Goal: Task Accomplishment & Management: Complete application form

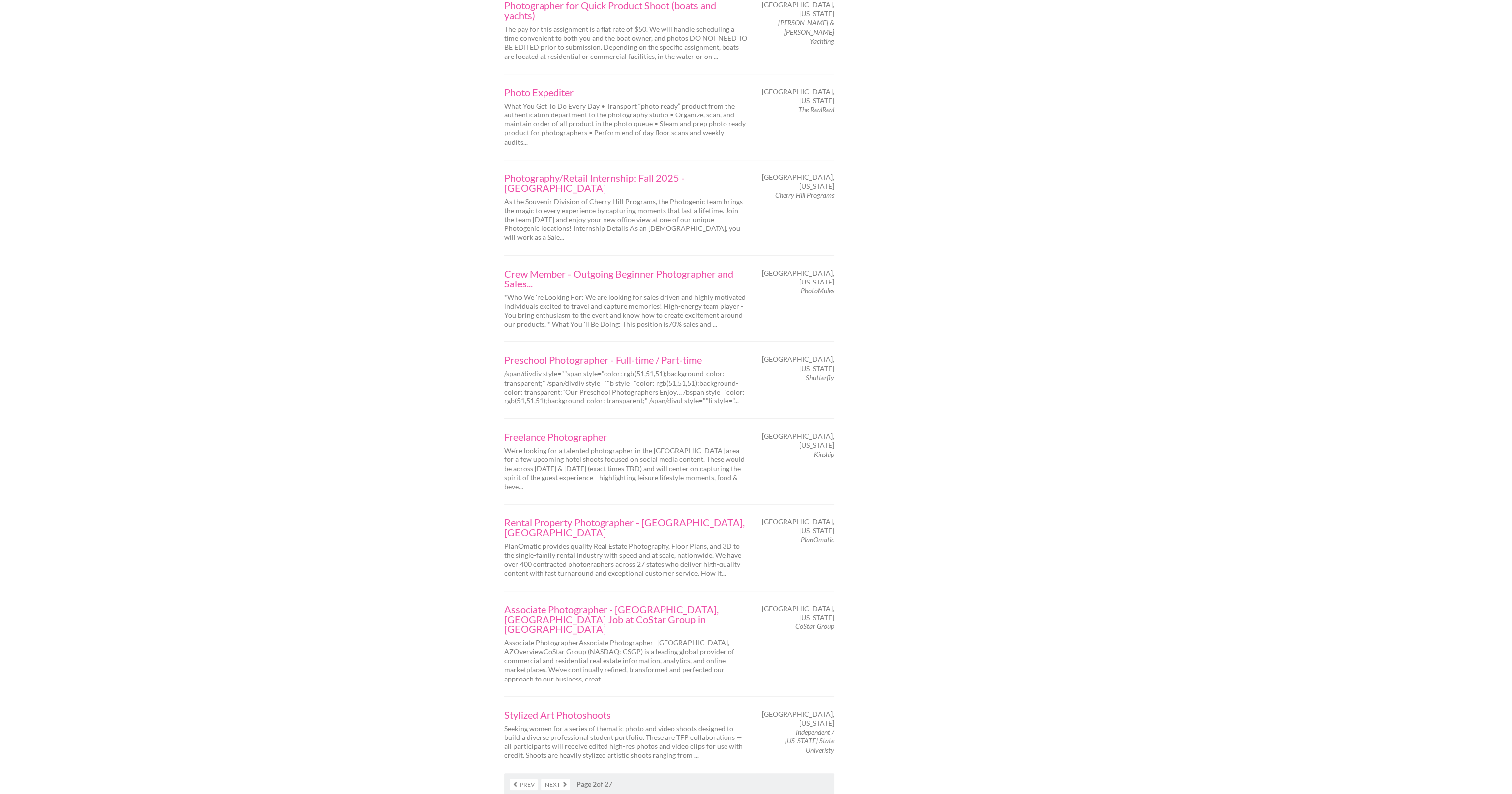
scroll to position [1289, 0]
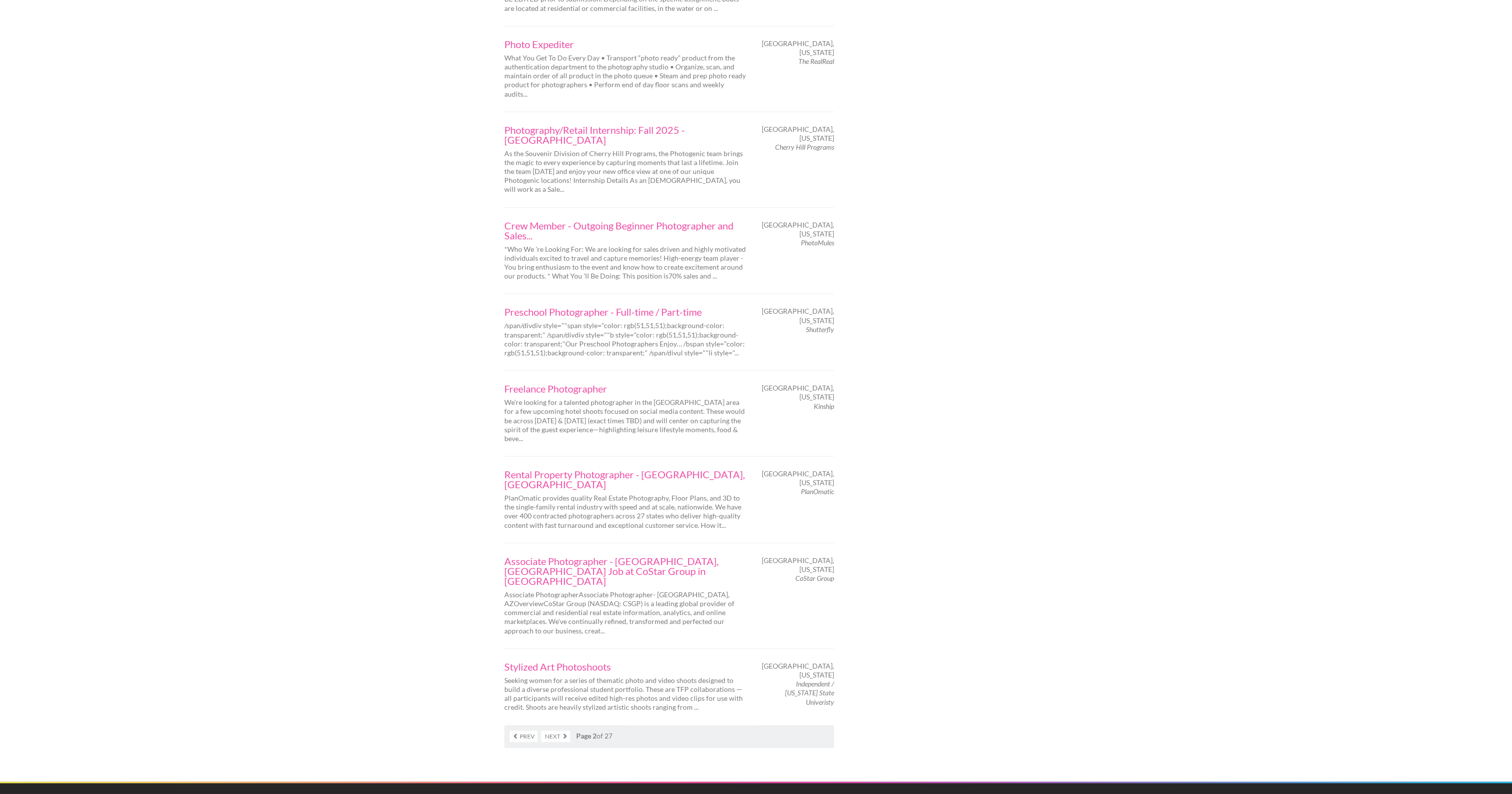
click at [548, 731] on link "Next" at bounding box center [556, 736] width 29 height 11
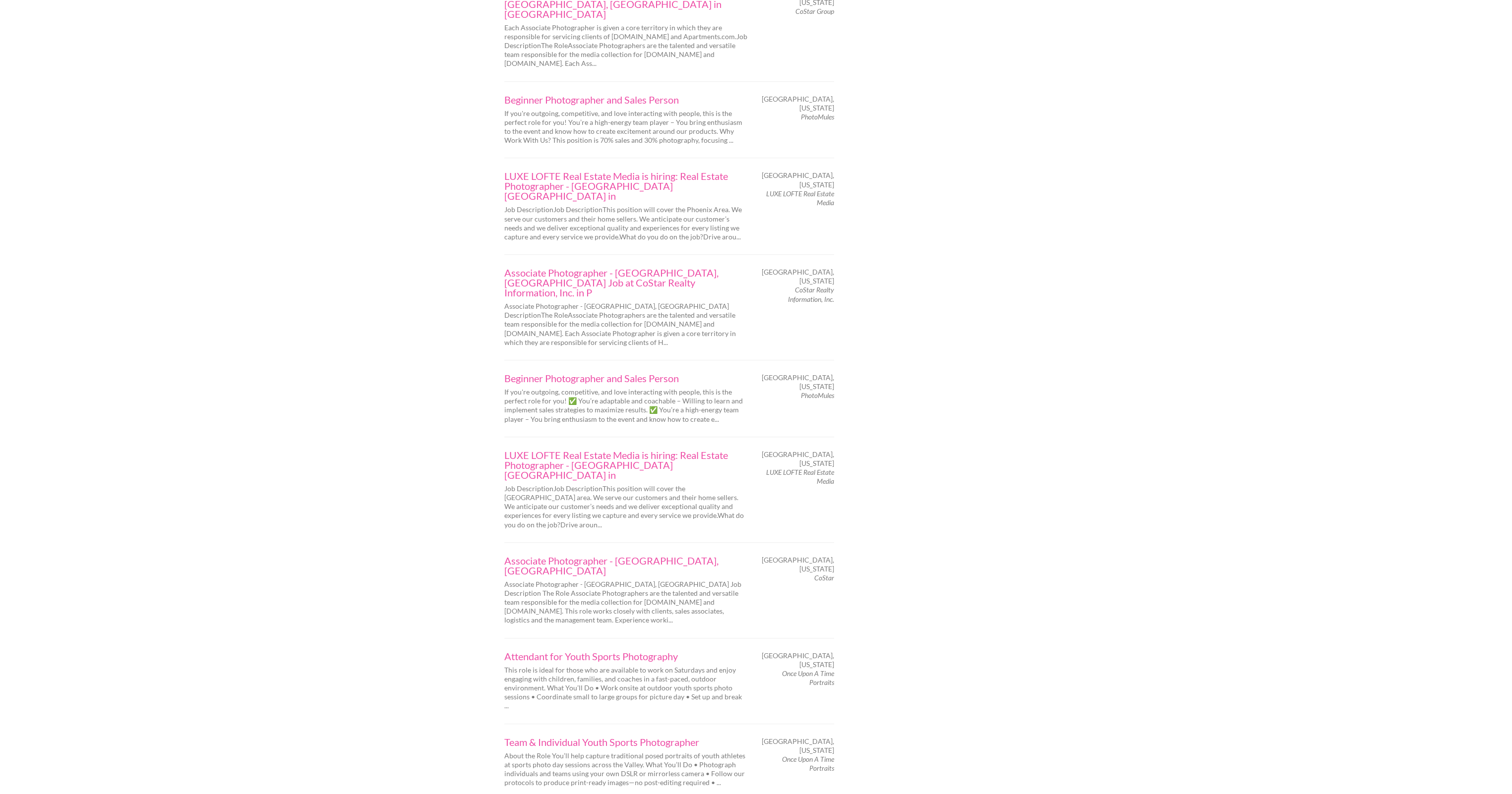
scroll to position [1289, 0]
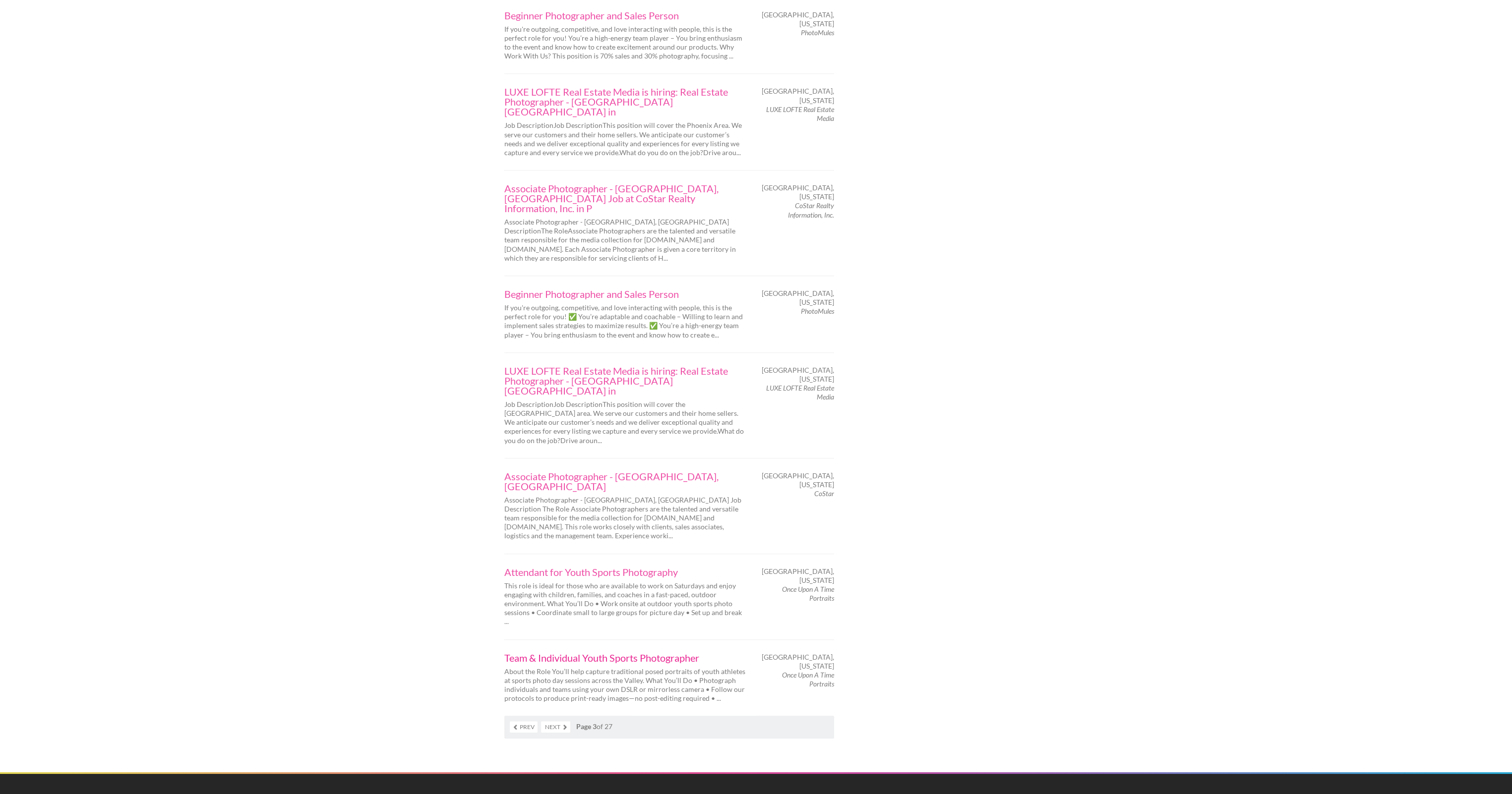
click at [535, 653] on link "Team & Individual Youth Sports Photographer" at bounding box center [626, 658] width 243 height 10
